Goal: Ask a question

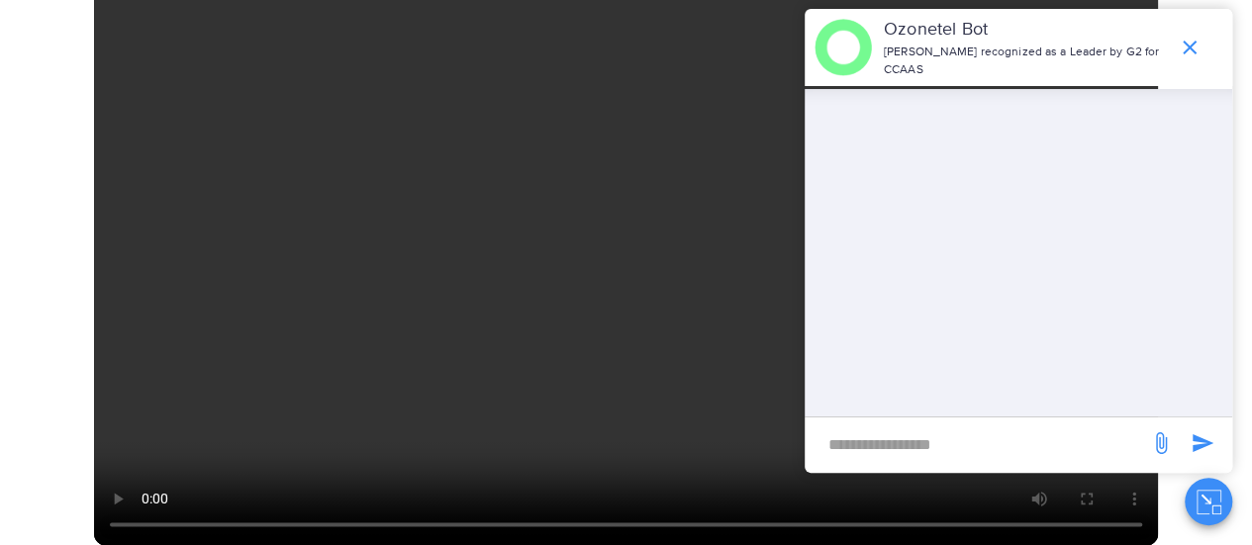
scroll to position [1139, 0]
click at [997, 429] on input "new-msg-input" at bounding box center [977, 445] width 325 height 34
click at [563, 304] on video at bounding box center [626, 251] width 1064 height 599
click at [907, 450] on input "new-msg-input" at bounding box center [977, 445] width 325 height 34
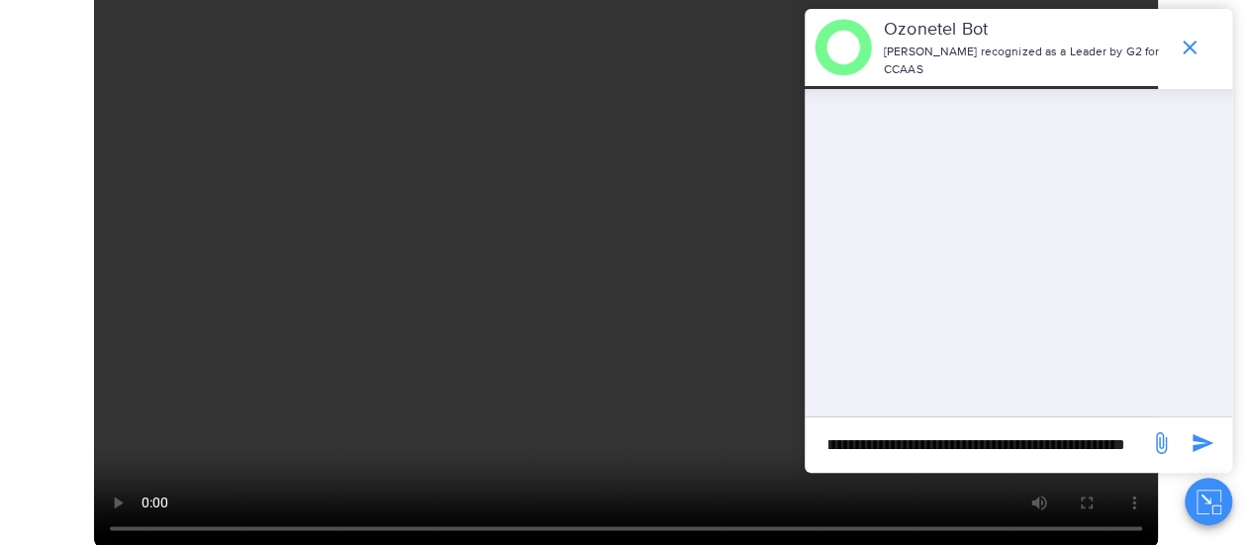
type input "**********"
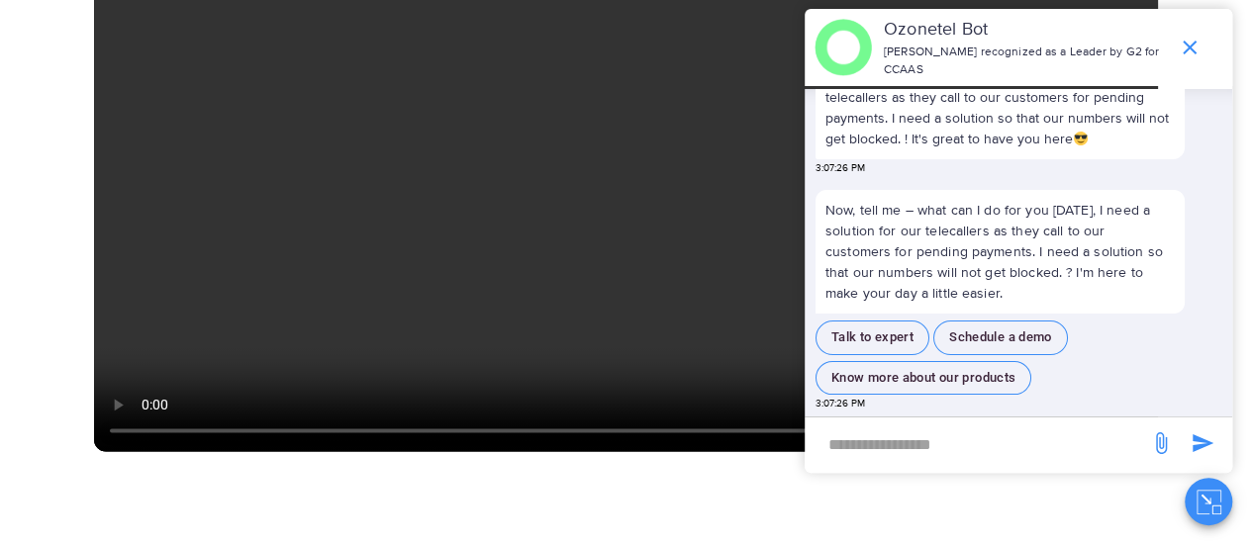
scroll to position [1239, 0]
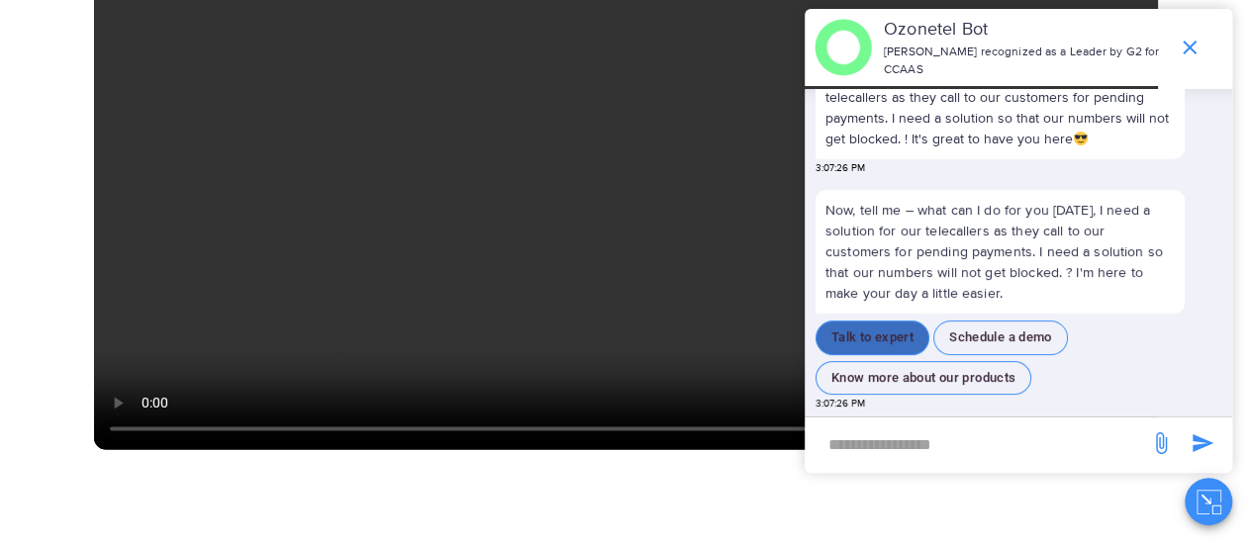
click at [873, 332] on button "Talk to expert" at bounding box center [873, 338] width 114 height 35
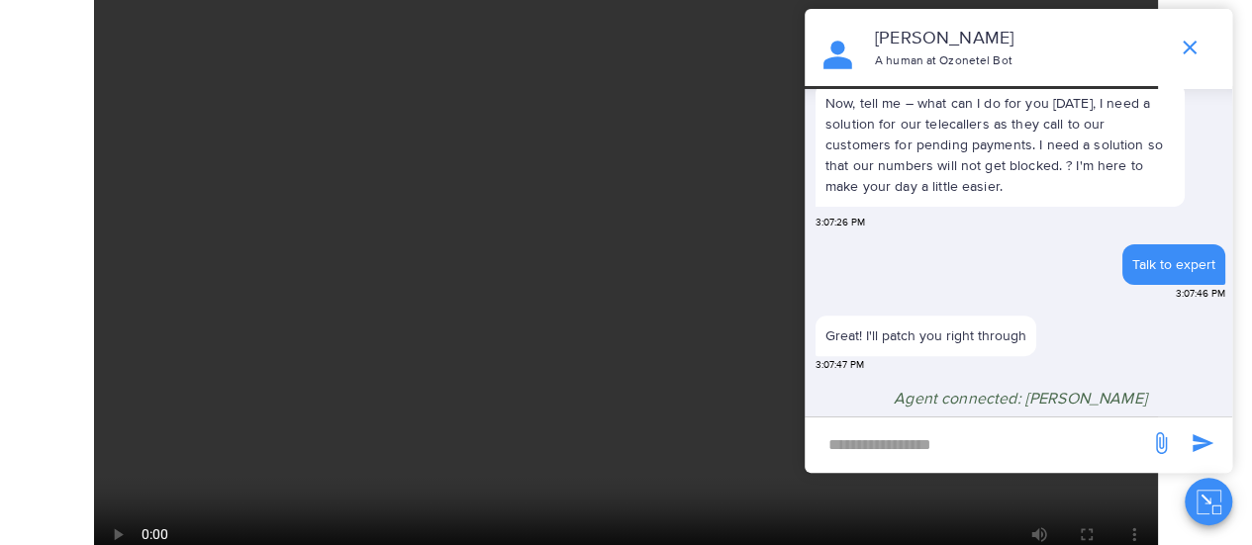
scroll to position [1074, 0]
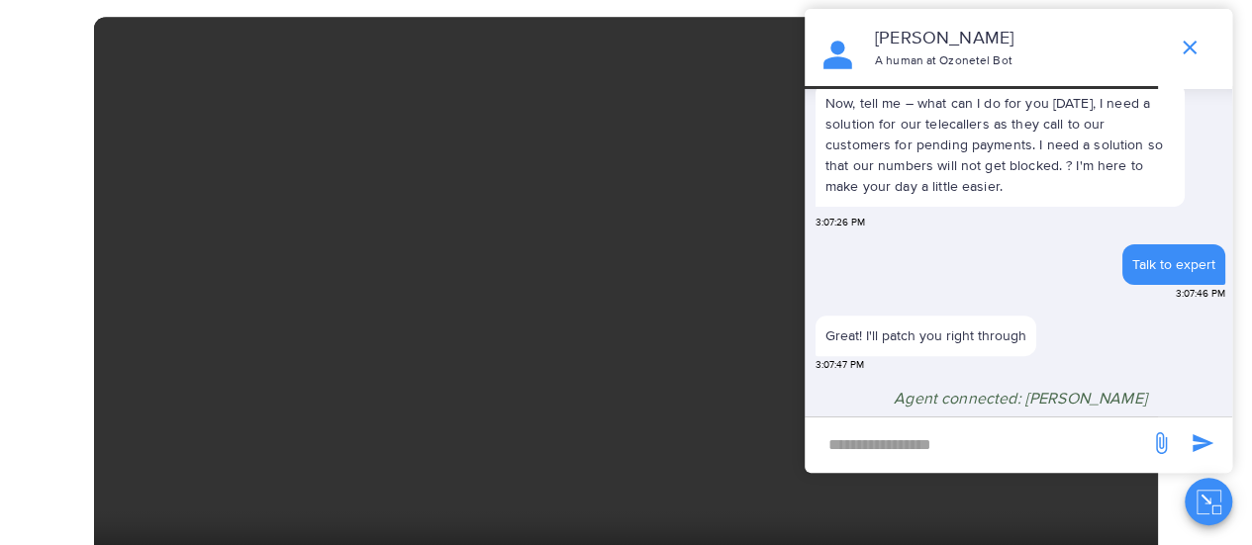
click at [861, 441] on input "new-msg-input" at bounding box center [977, 445] width 325 height 34
type input "**"
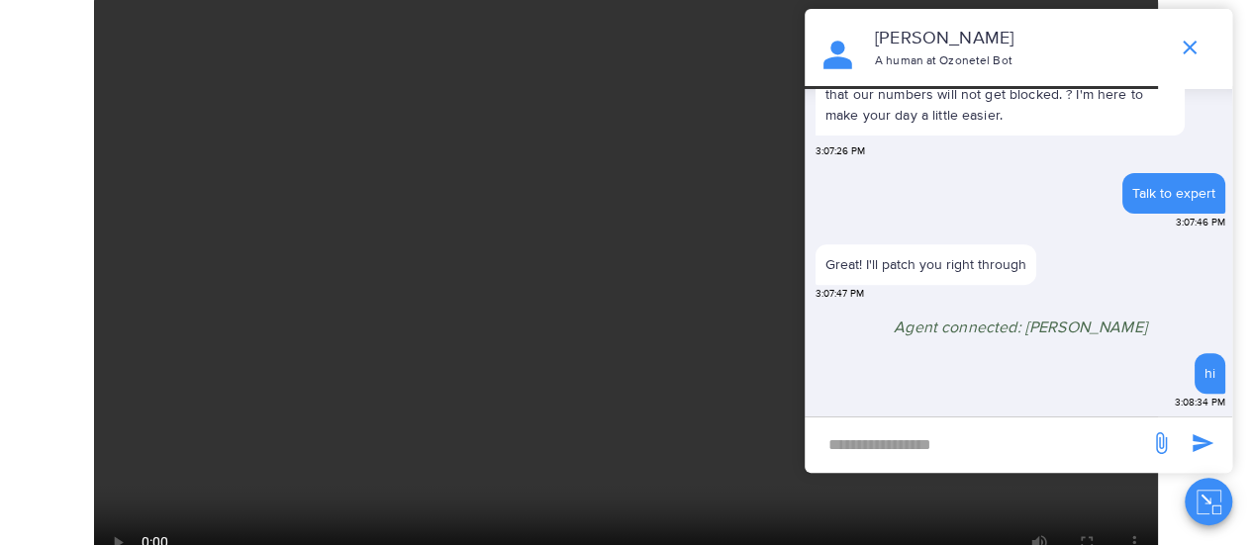
scroll to position [1148, 0]
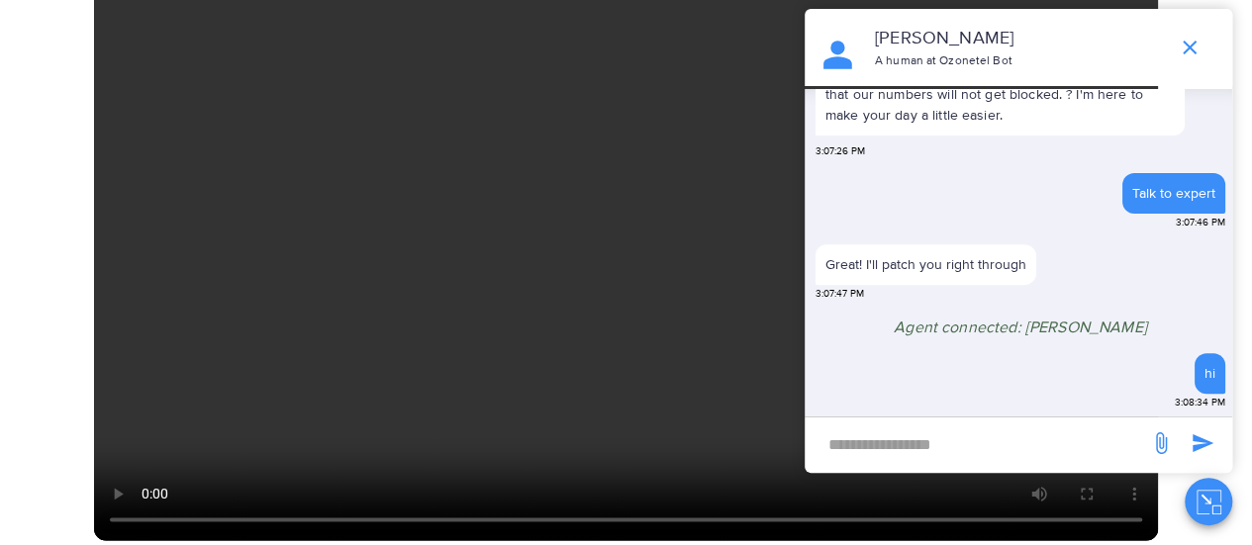
click at [1030, 486] on div "OK [PERSON_NAME] A human at Ozonetel Bot Now, tell me – what can I do for you […" at bounding box center [1019, 267] width 428 height 517
click at [1033, 494] on div "OK [PERSON_NAME] A human at Ozonetel Bot Now, tell me – what can I do for you […" at bounding box center [1019, 267] width 428 height 517
click at [1045, 496] on div "OK [PERSON_NAME] A human at Ozonetel Bot Now, tell me – what can I do for you […" at bounding box center [1019, 267] width 428 height 517
click at [1042, 495] on div "OK [PERSON_NAME] A human at Ozonetel Bot Now, tell me – what can I do for you […" at bounding box center [1019, 267] width 428 height 517
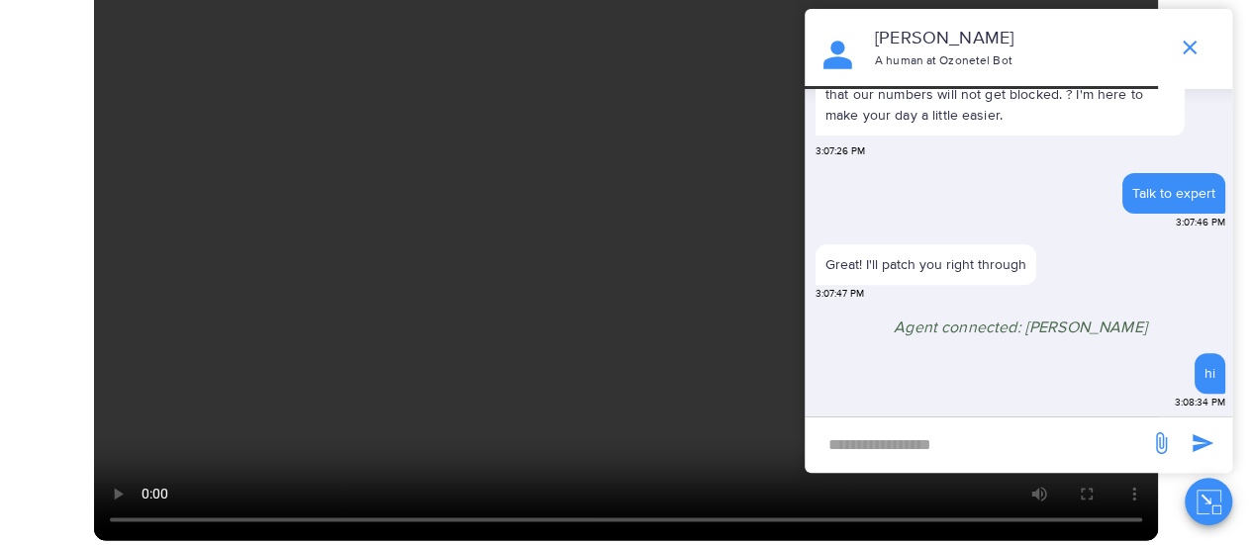
click at [1042, 495] on div "OK [PERSON_NAME] A human at Ozonetel Bot Now, tell me – what can I do for you […" at bounding box center [1019, 267] width 428 height 517
click at [1037, 491] on div "OK [PERSON_NAME] A human at Ozonetel Bot Now, tell me – what can I do for you […" at bounding box center [1019, 267] width 428 height 517
click at [594, 316] on video at bounding box center [626, 242] width 1064 height 599
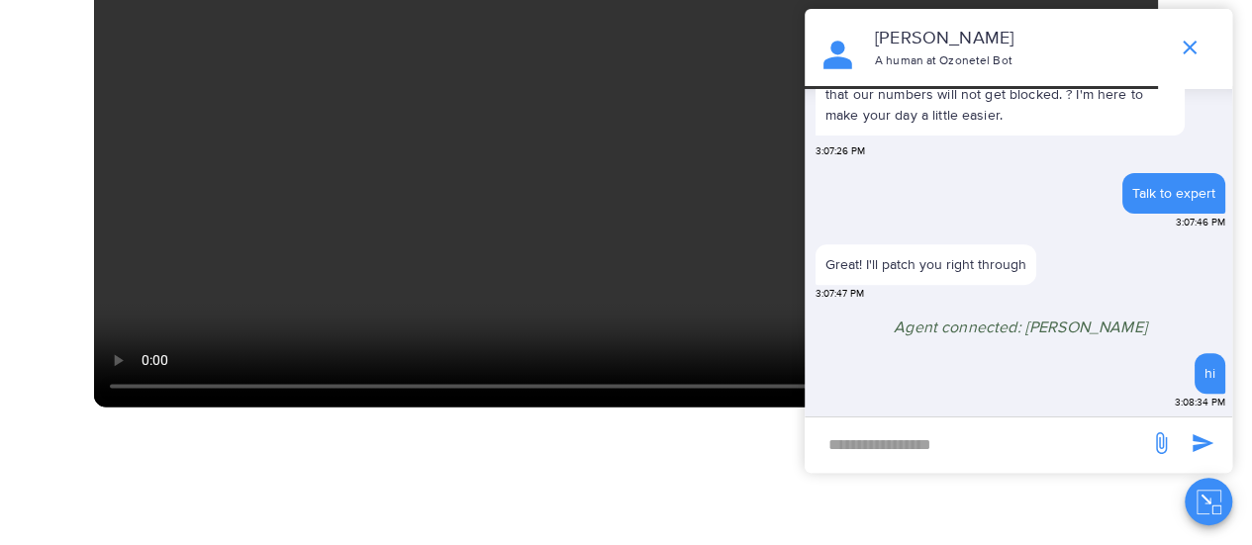
scroll to position [952, 0]
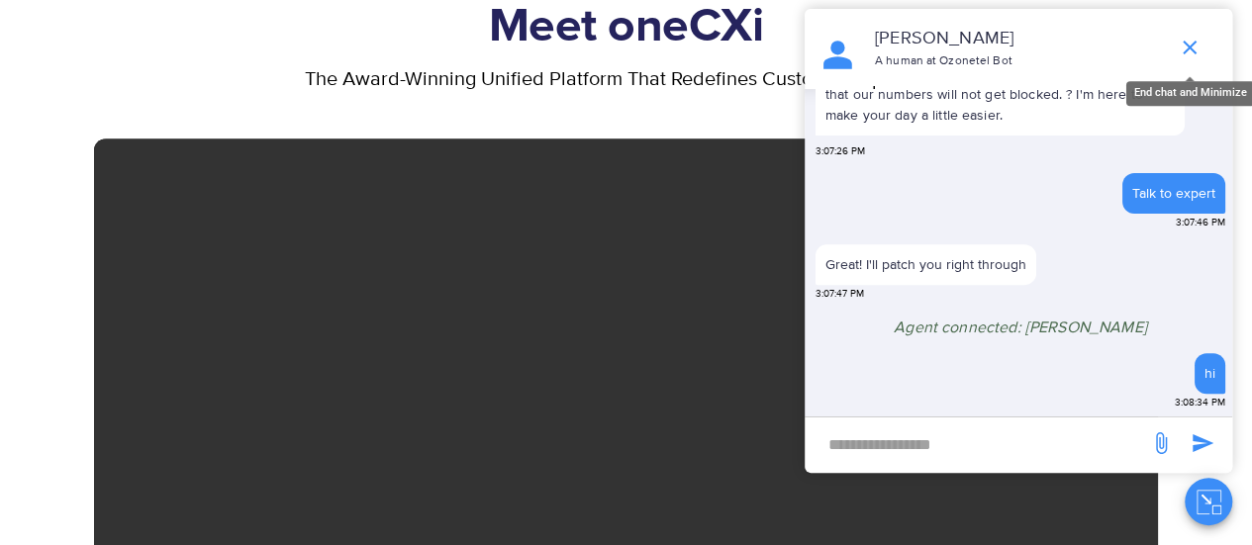
click at [1184, 50] on icon "end chat or minimize" at bounding box center [1190, 48] width 24 height 24
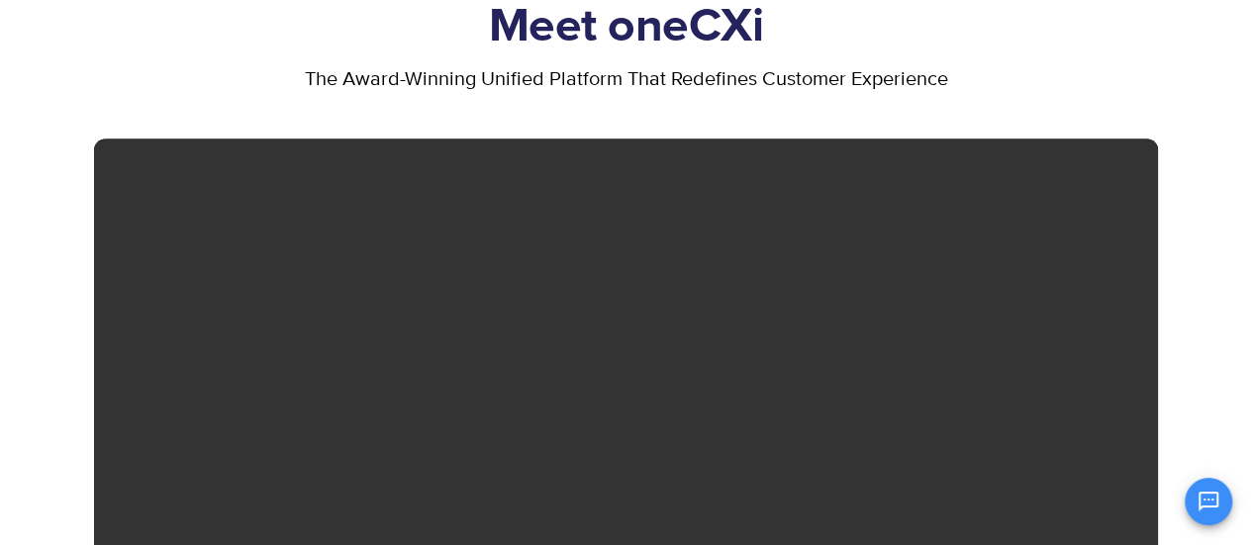
scroll to position [354, 0]
